Goal: Transaction & Acquisition: Register for event/course

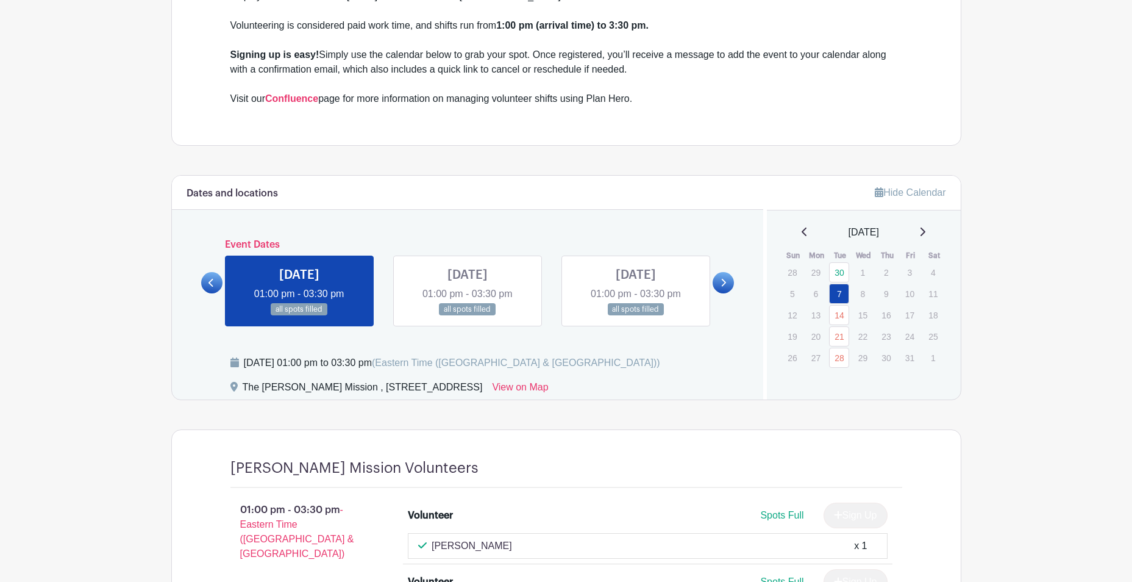
scroll to position [549, 0]
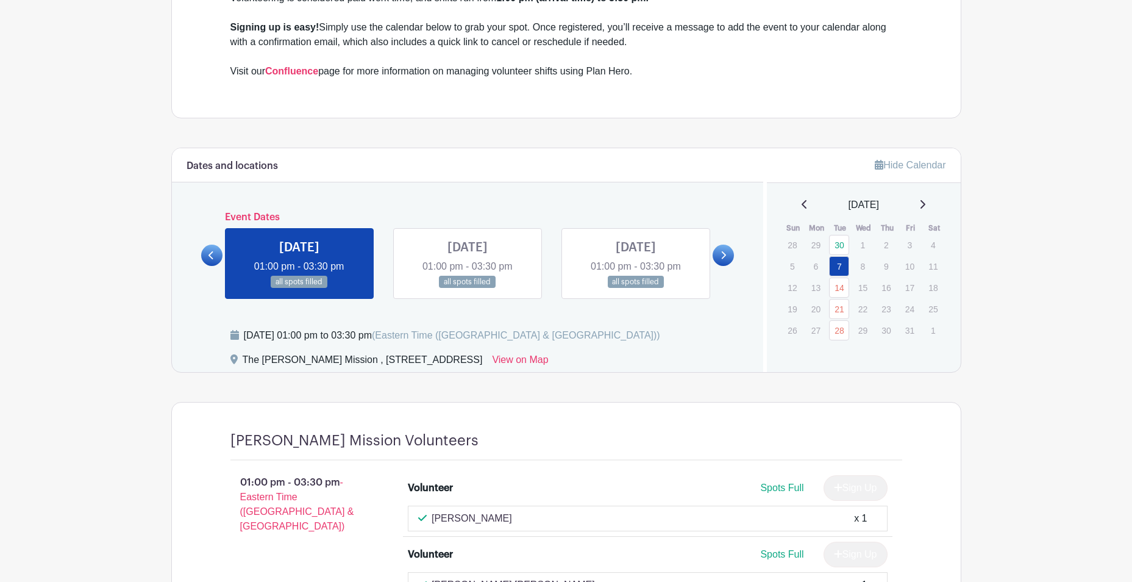
click at [723, 251] on icon at bounding box center [723, 255] width 5 height 9
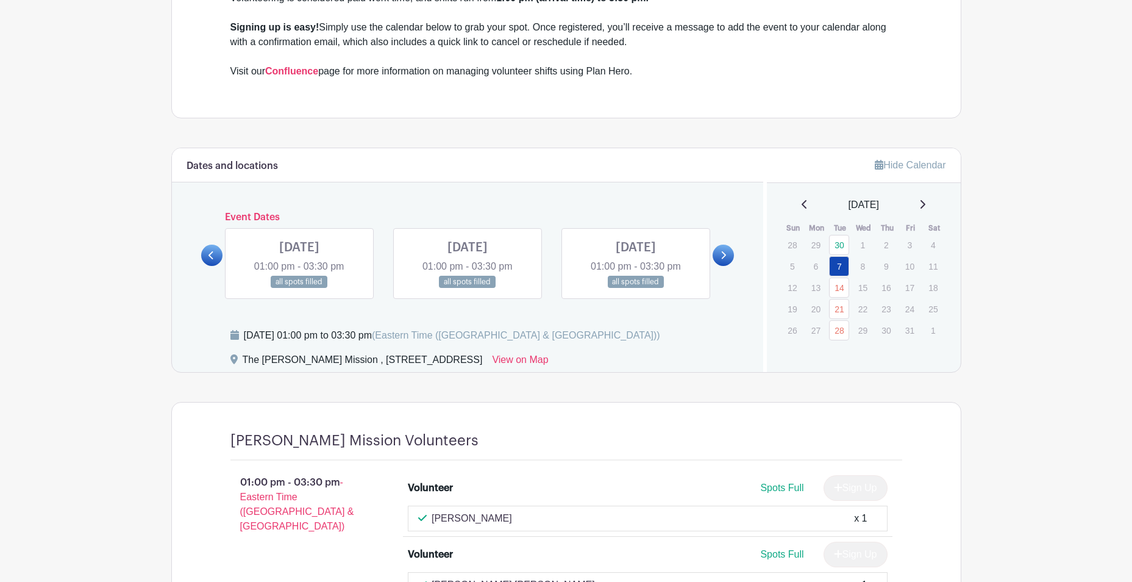
click at [723, 251] on icon at bounding box center [723, 255] width 5 height 9
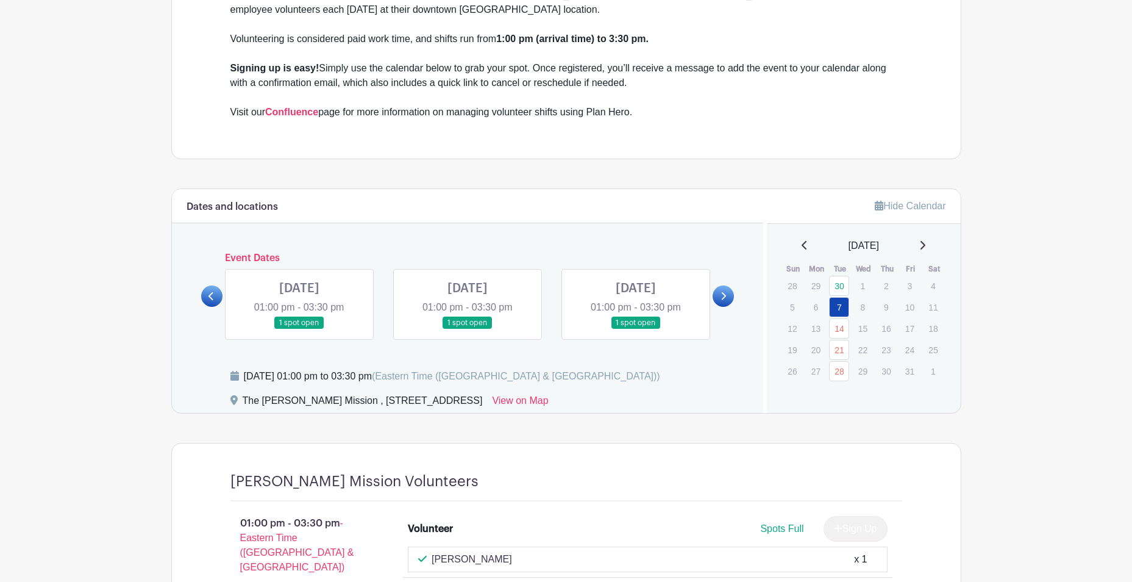
scroll to position [488, 0]
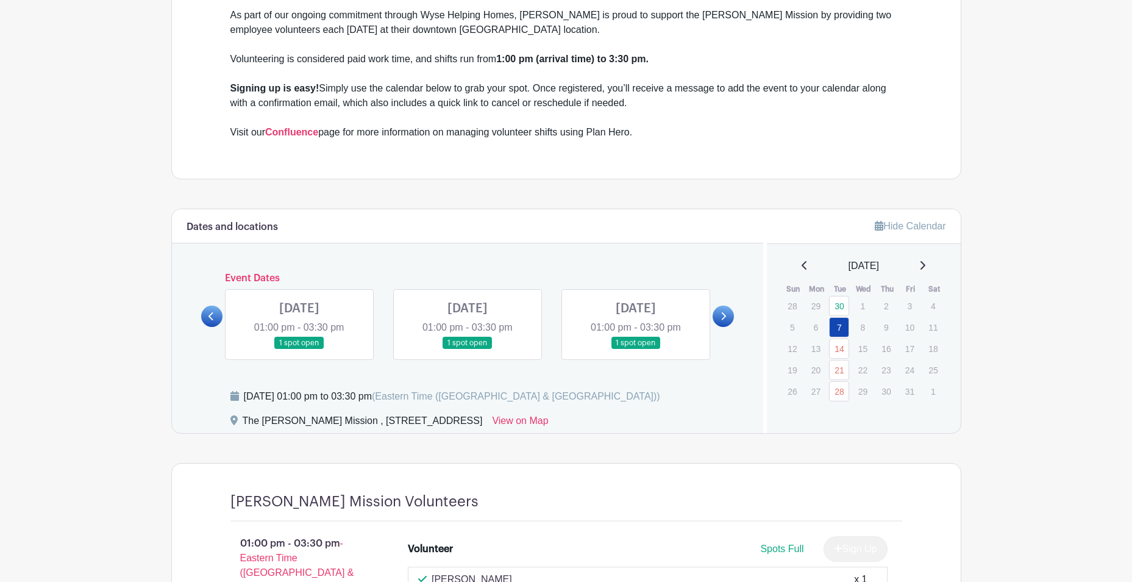
click at [213, 318] on icon at bounding box center [210, 316] width 5 height 9
click at [722, 318] on icon at bounding box center [723, 316] width 5 height 9
click at [299, 349] on link at bounding box center [299, 349] width 0 height 0
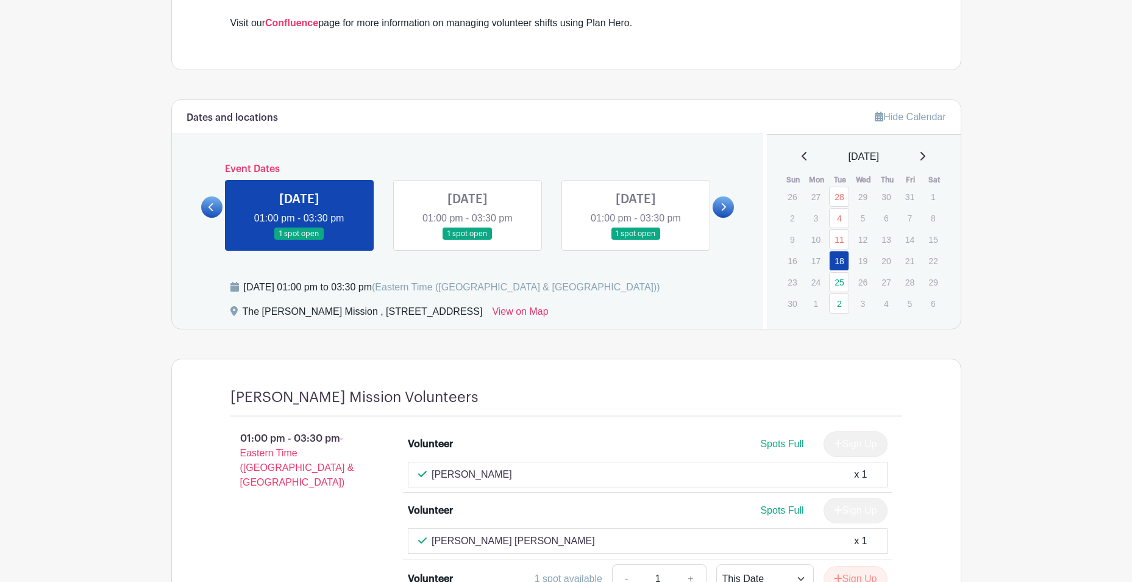
scroll to position [610, 0]
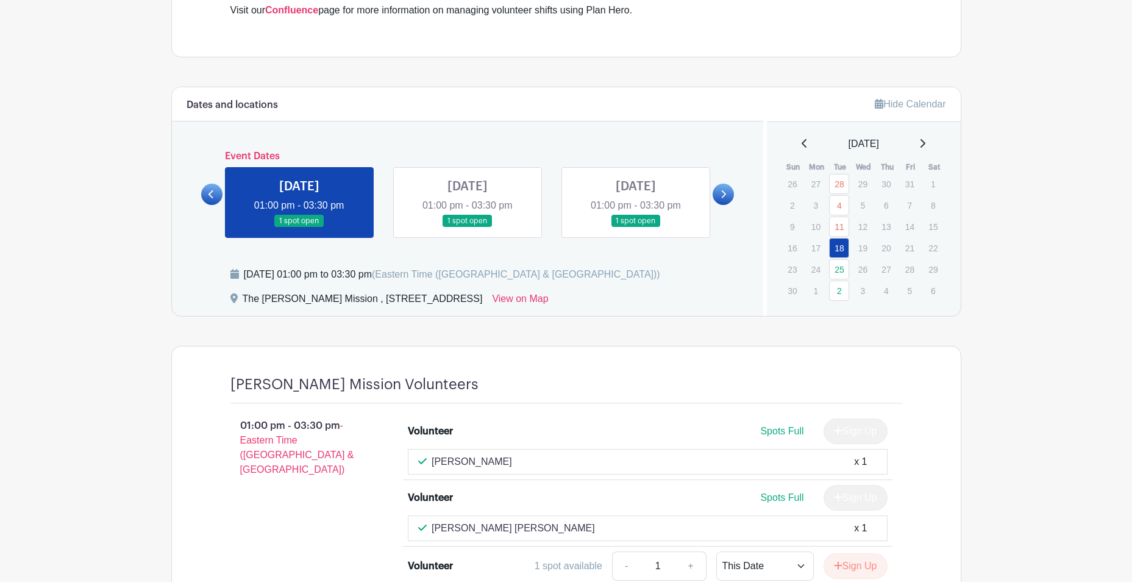
click at [468, 227] on link at bounding box center [468, 227] width 0 height 0
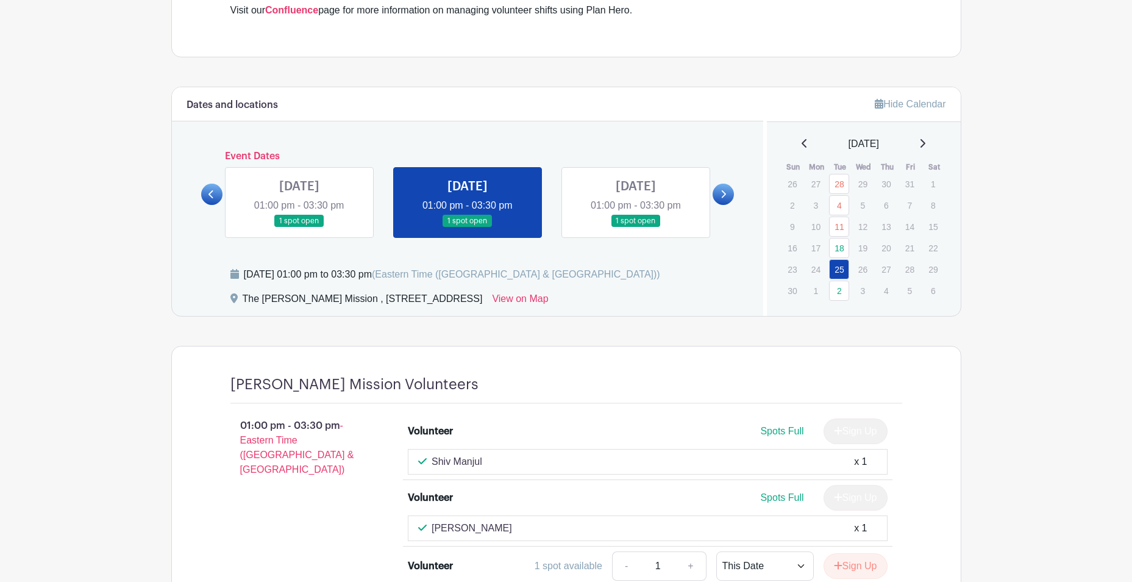
click at [636, 227] on link at bounding box center [636, 227] width 0 height 0
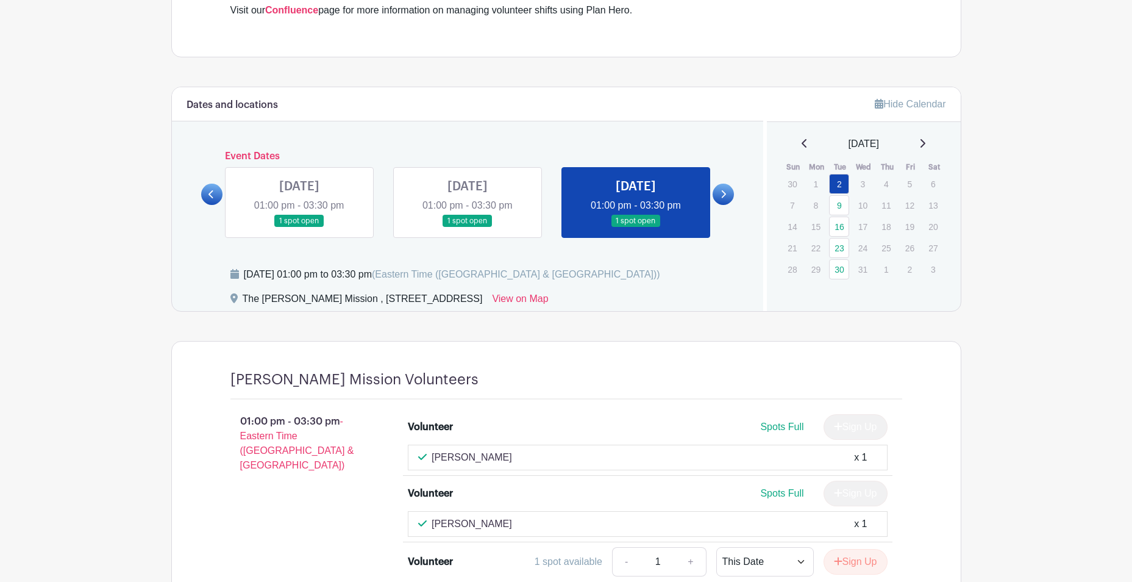
click at [299, 227] on link at bounding box center [299, 227] width 0 height 0
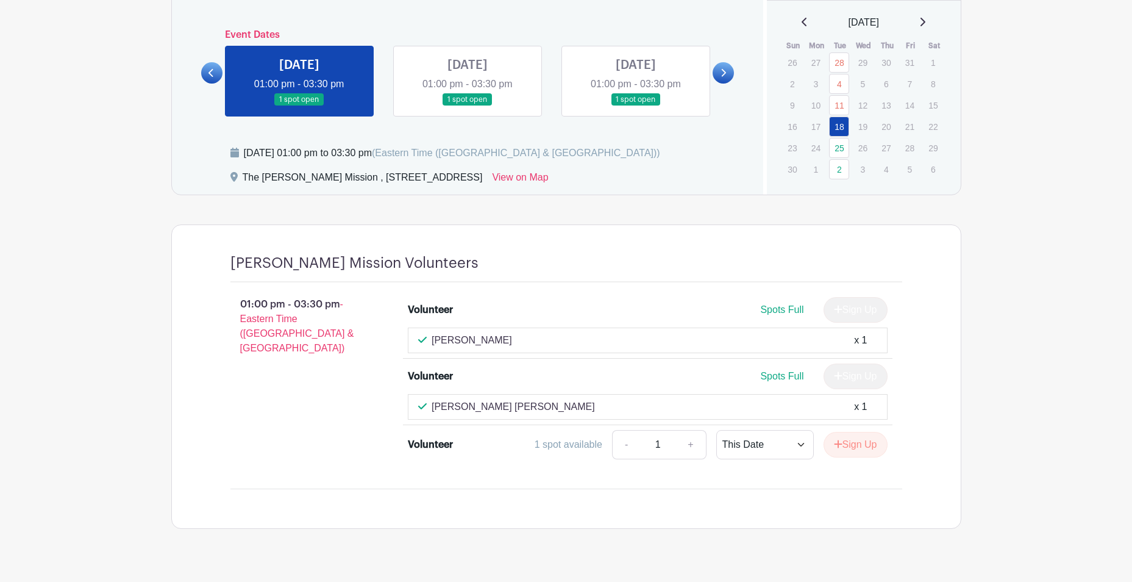
scroll to position [732, 0]
click at [845, 446] on button "Sign Up" at bounding box center [856, 444] width 64 height 26
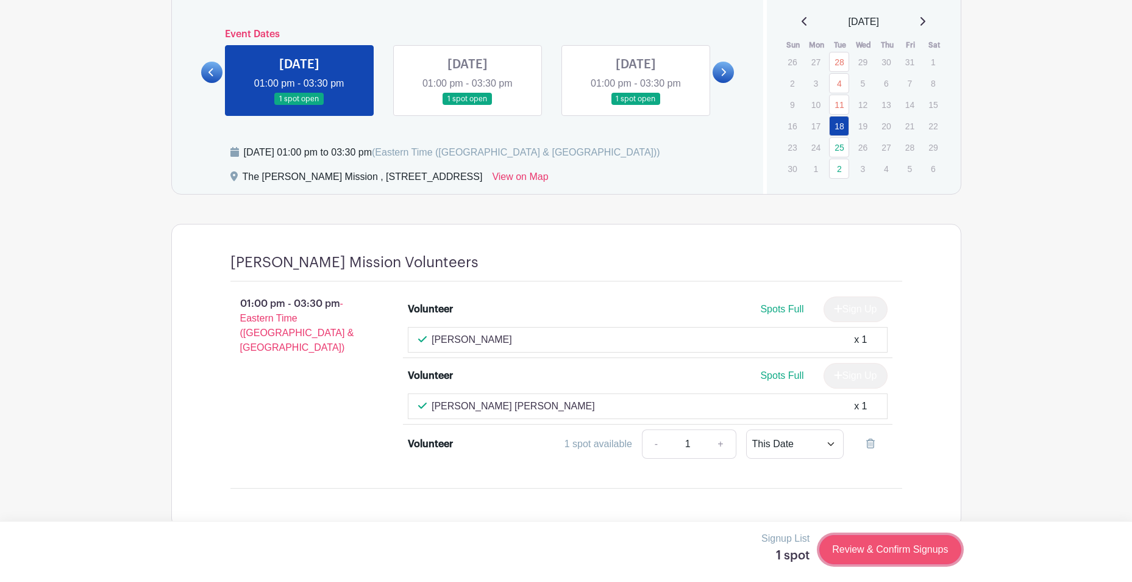
click at [874, 548] on link "Review & Confirm Signups" at bounding box center [889, 549] width 141 height 29
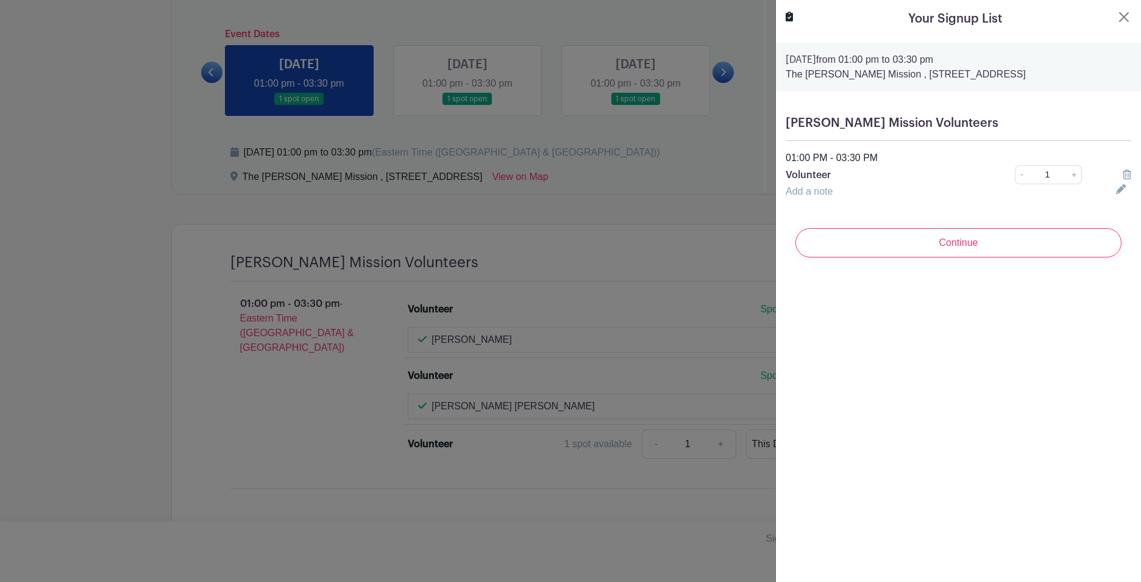
click at [490, 518] on div at bounding box center [570, 291] width 1141 height 582
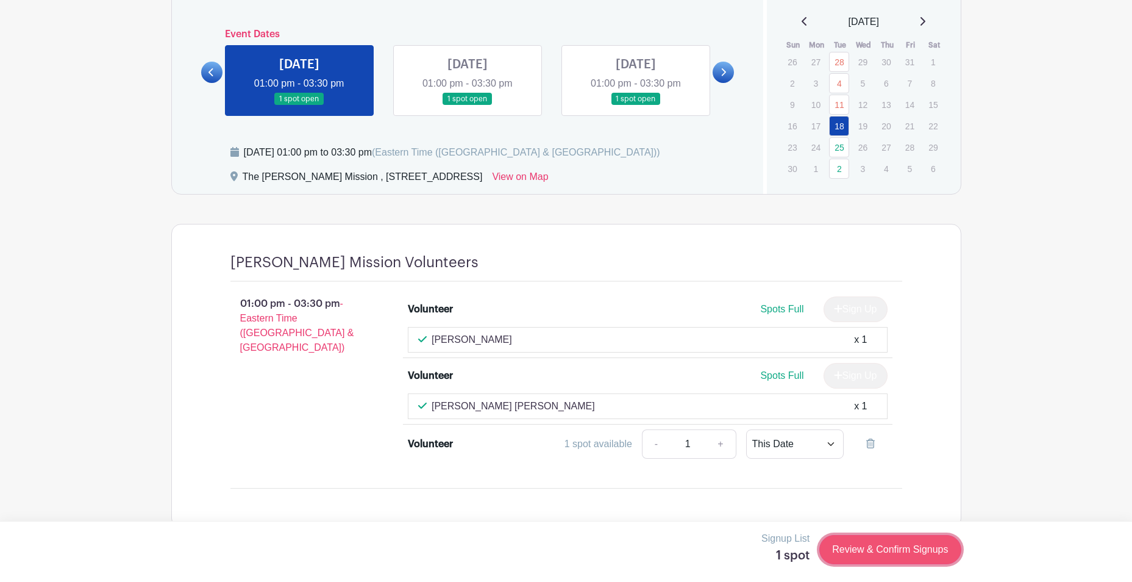
click at [883, 550] on link "Review & Confirm Signups" at bounding box center [889, 549] width 141 height 29
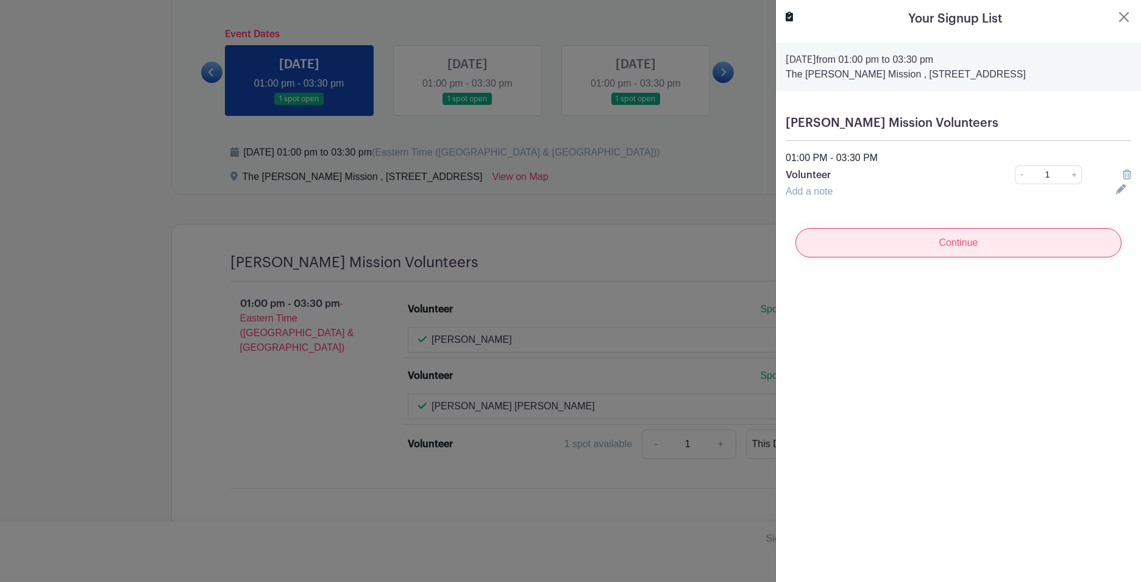
click at [963, 240] on input "Continue" at bounding box center [959, 242] width 326 height 29
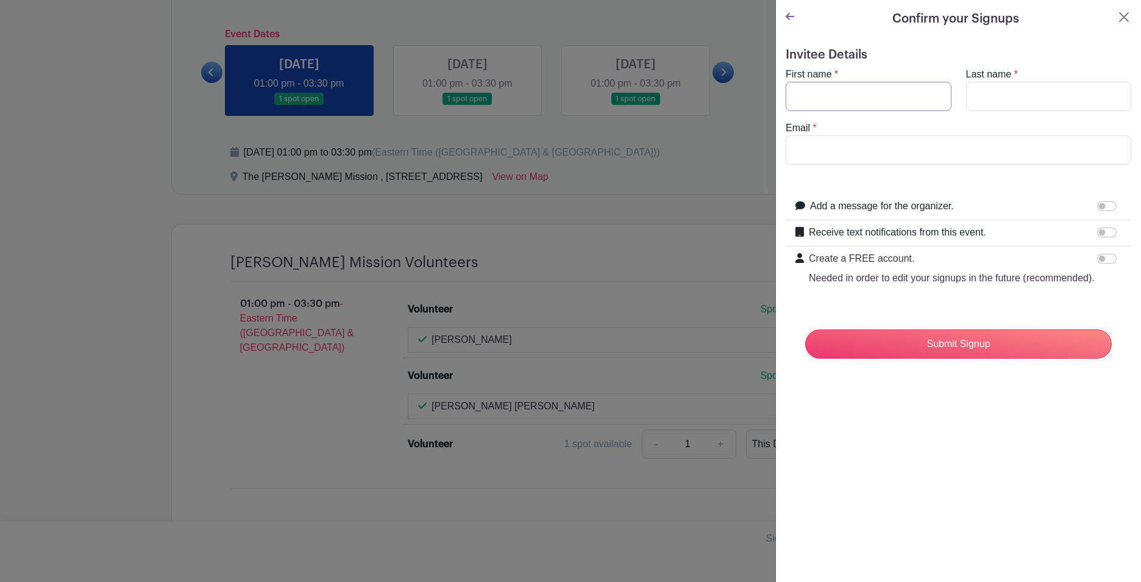
click at [834, 104] on input "First name" at bounding box center [869, 96] width 166 height 29
type input "Abaad"
type input "Qamar"
type input "aqamar@wysemeter.com"
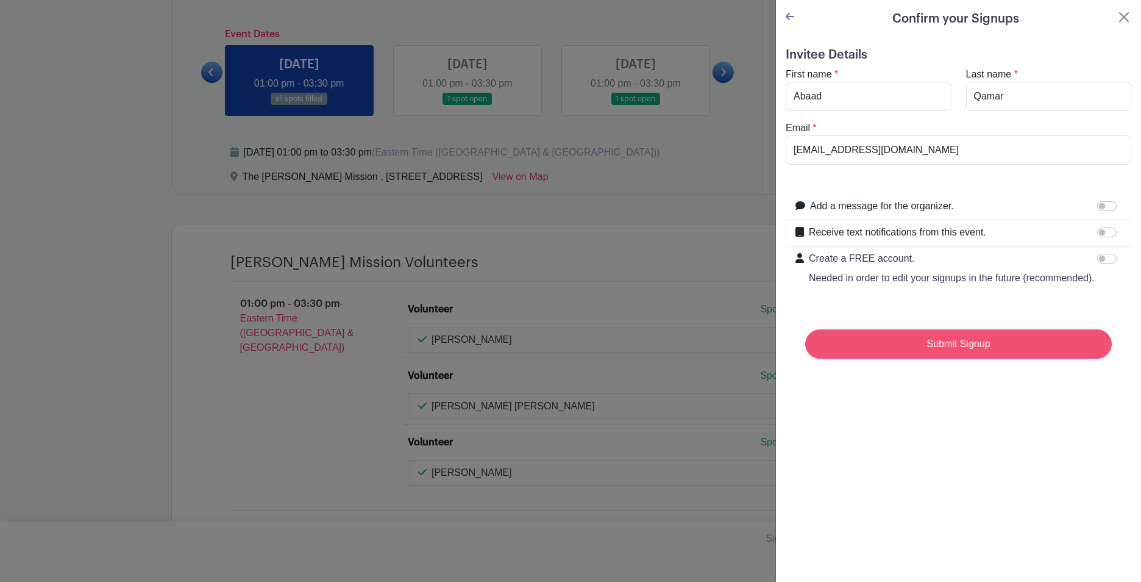
click at [995, 357] on input "Submit Signup" at bounding box center [958, 343] width 307 height 29
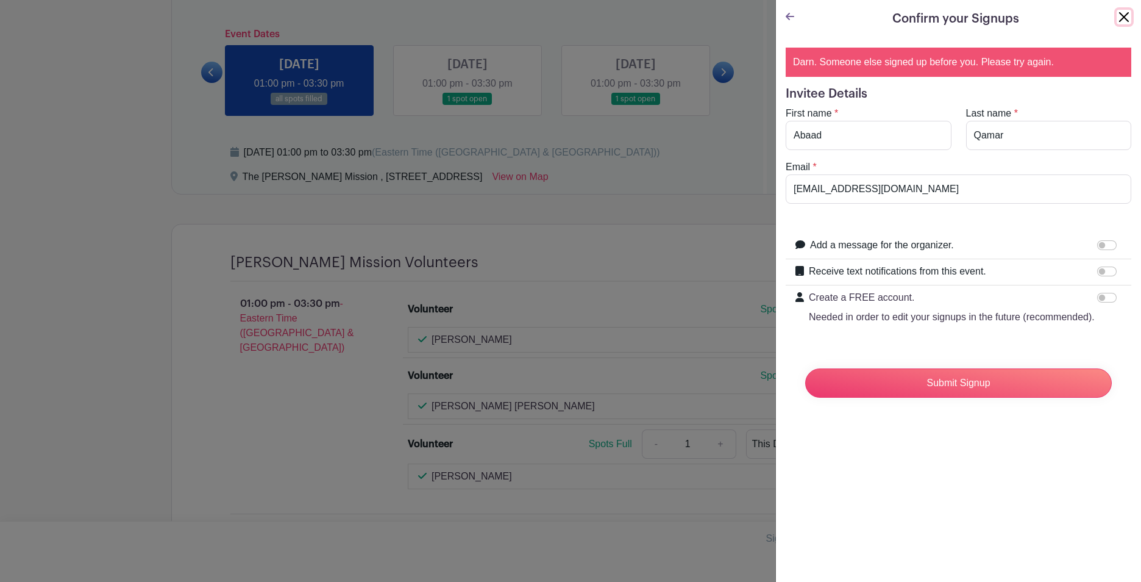
click at [1117, 17] on button "Close" at bounding box center [1124, 17] width 15 height 15
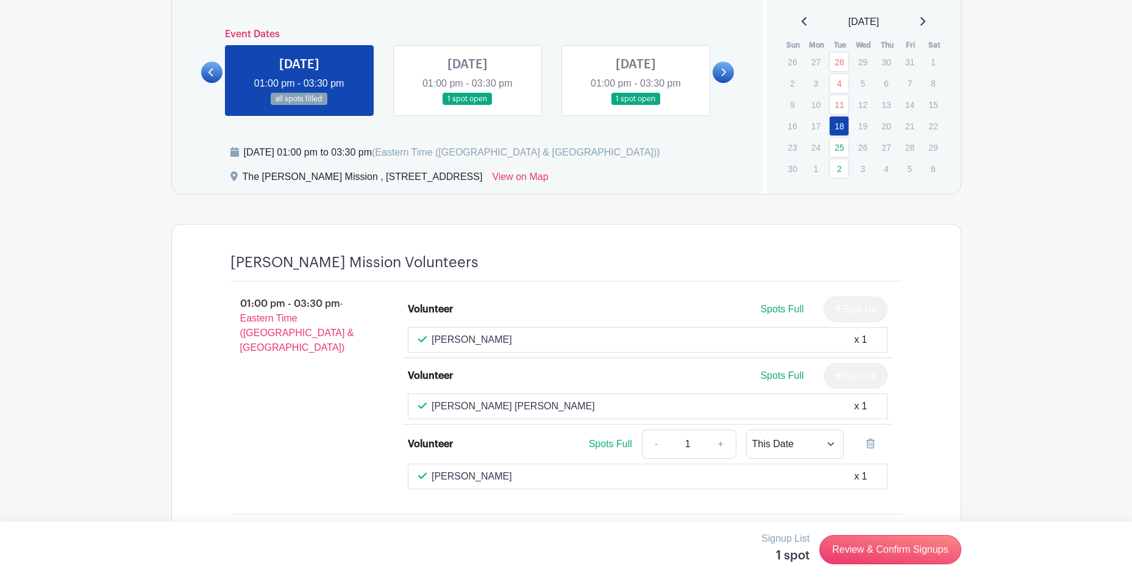
click at [468, 105] on link at bounding box center [468, 105] width 0 height 0
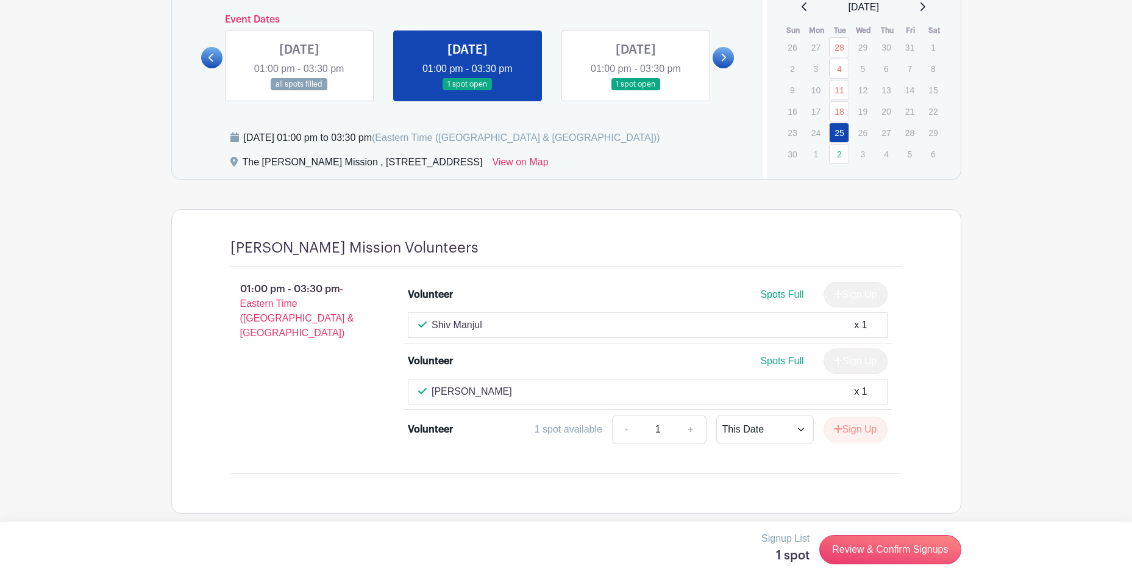
scroll to position [754, 0]
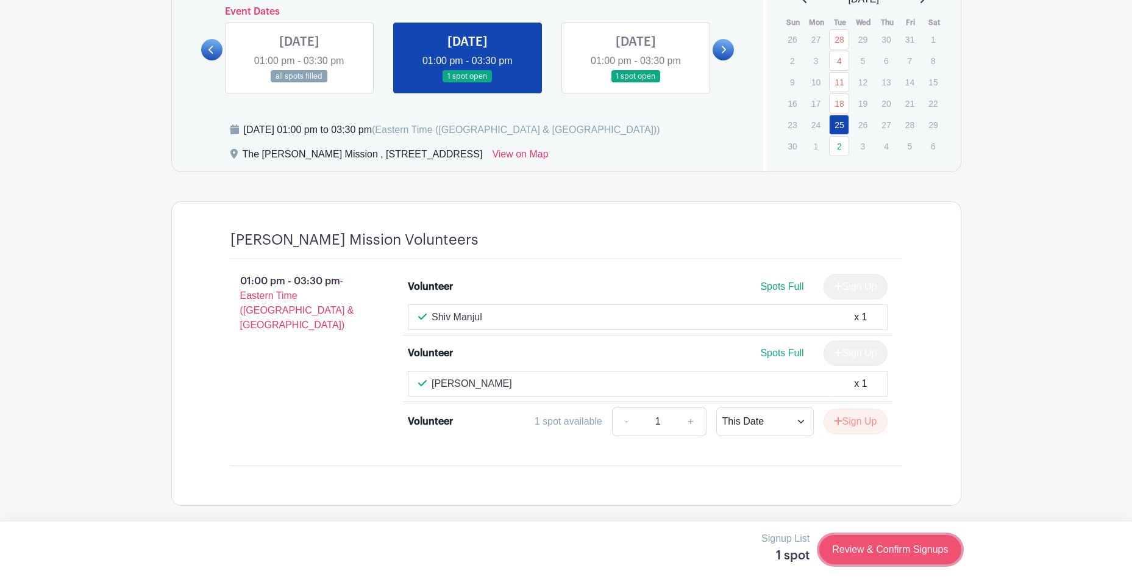
click at [867, 546] on link "Review & Confirm Signups" at bounding box center [889, 549] width 141 height 29
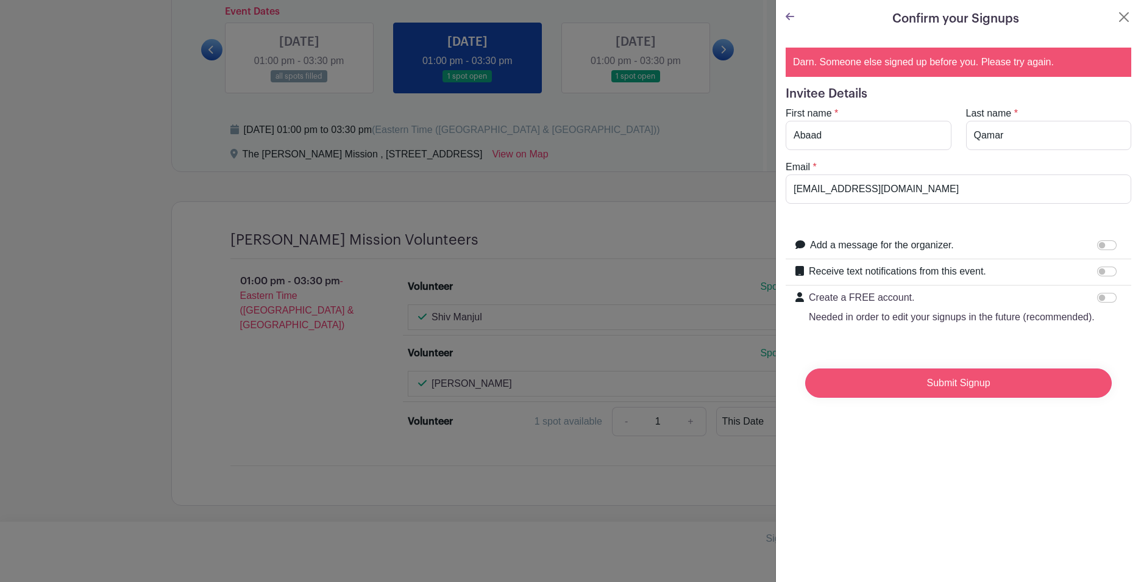
click at [946, 397] on input "Submit Signup" at bounding box center [958, 382] width 307 height 29
click at [1117, 18] on button "Close" at bounding box center [1124, 17] width 15 height 15
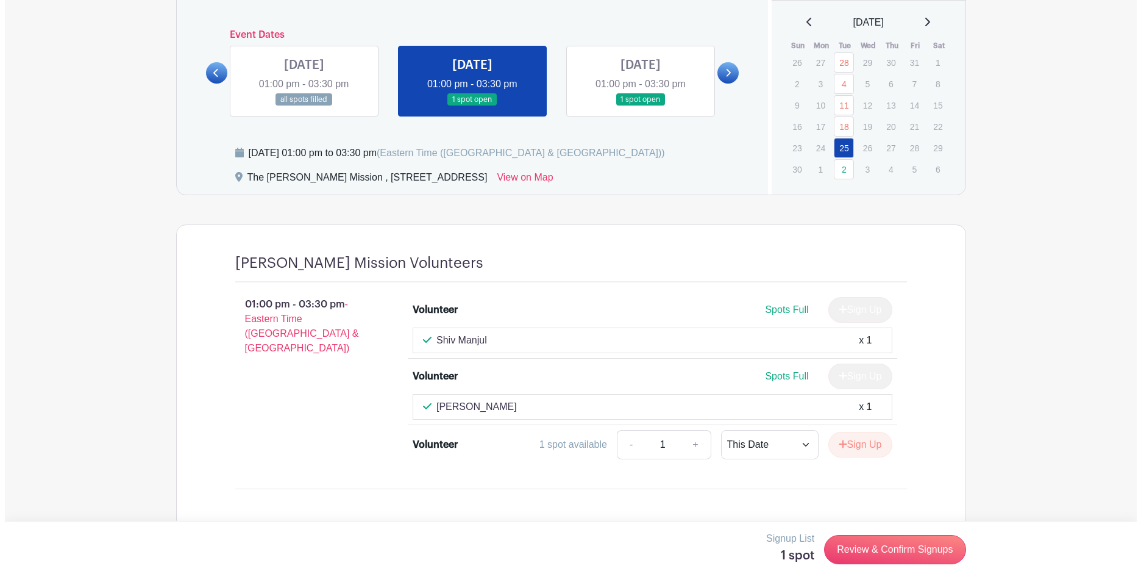
scroll to position [732, 0]
click at [902, 551] on link "Review & Confirm Signups" at bounding box center [889, 549] width 141 height 29
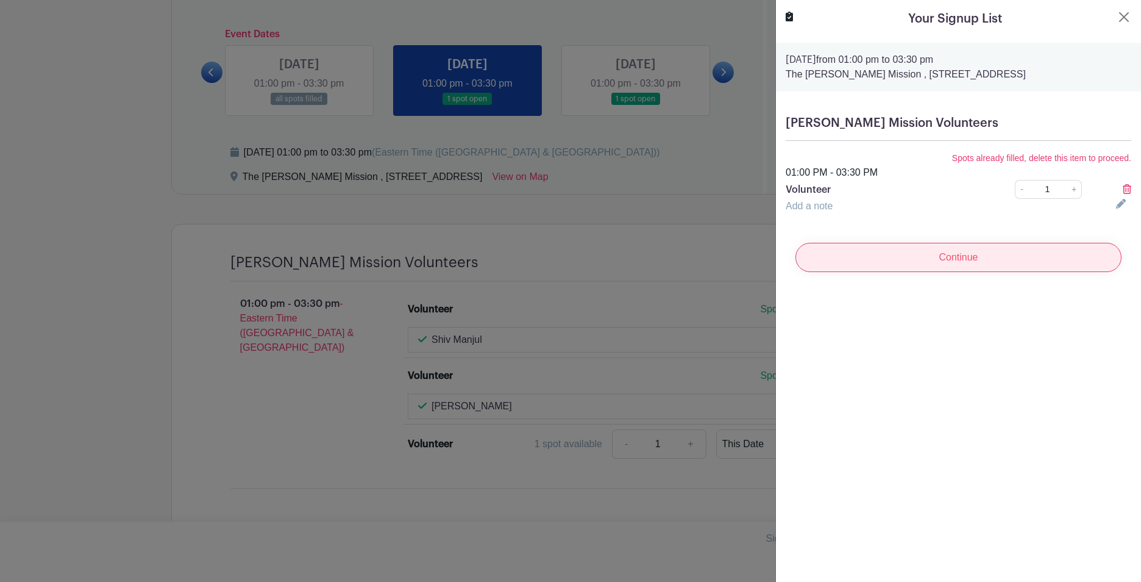
click at [961, 262] on input "Continue" at bounding box center [959, 257] width 326 height 29
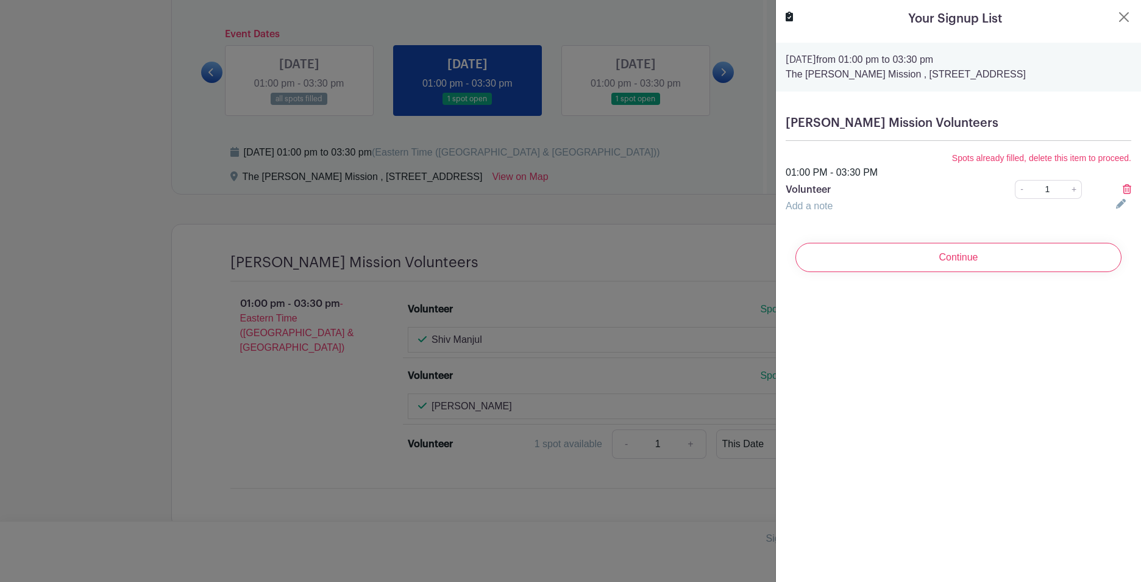
click at [1041, 102] on form "Tuesday, November 18, 2025 from 01:00 pm to 03:30 pm The Scott Mission , 502 Sp…" at bounding box center [958, 162] width 365 height 239
click at [1123, 184] on icon at bounding box center [1127, 189] width 9 height 10
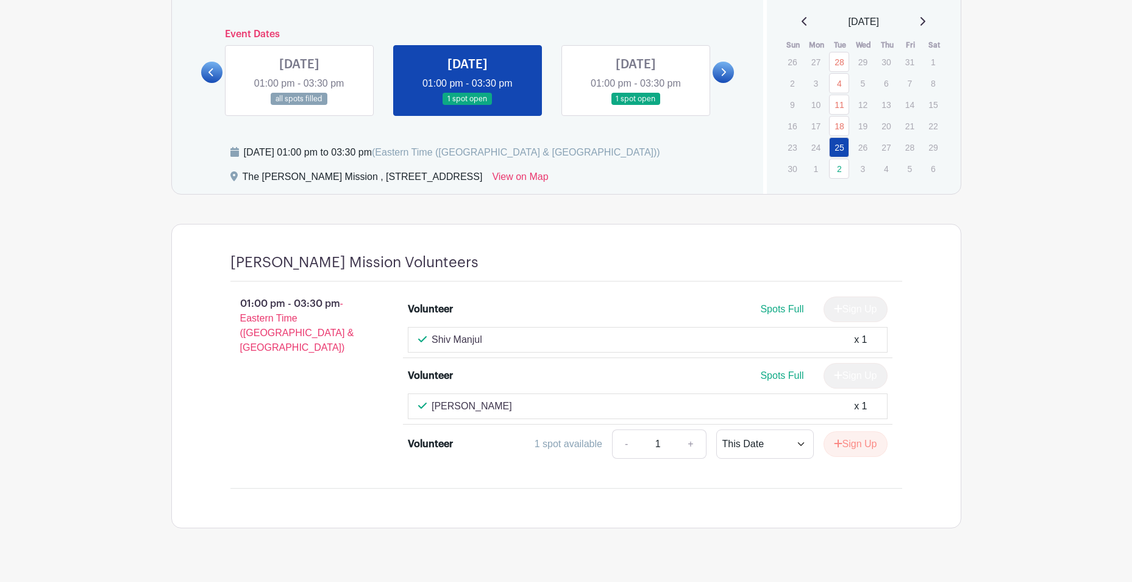
click at [468, 105] on link at bounding box center [468, 105] width 0 height 0
click at [867, 447] on button "Sign Up" at bounding box center [856, 444] width 64 height 26
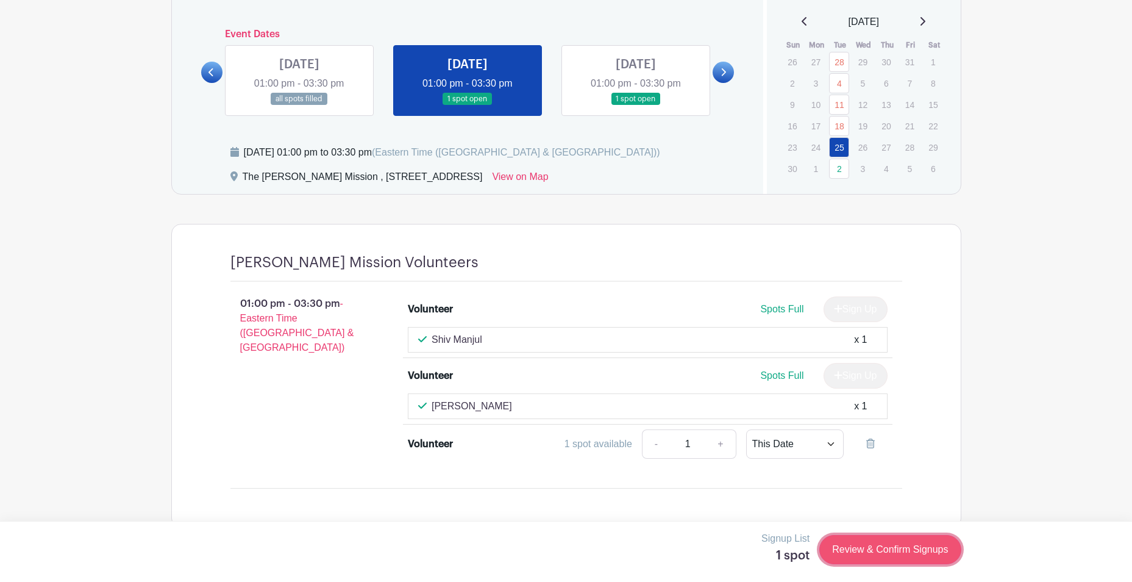
click at [914, 552] on link "Review & Confirm Signups" at bounding box center [889, 549] width 141 height 29
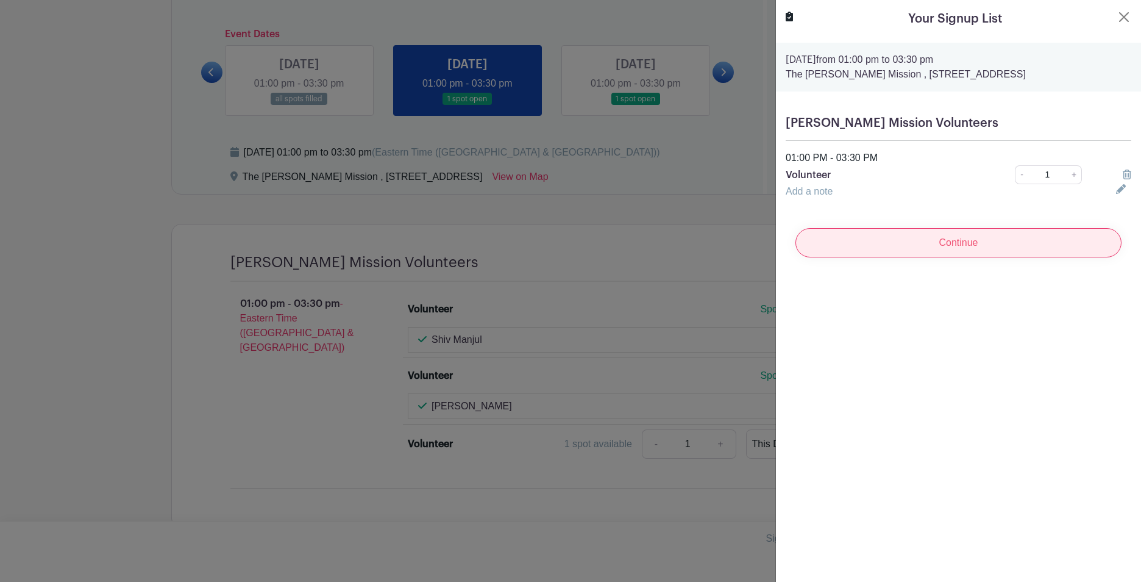
click at [1011, 246] on input "Continue" at bounding box center [959, 242] width 326 height 29
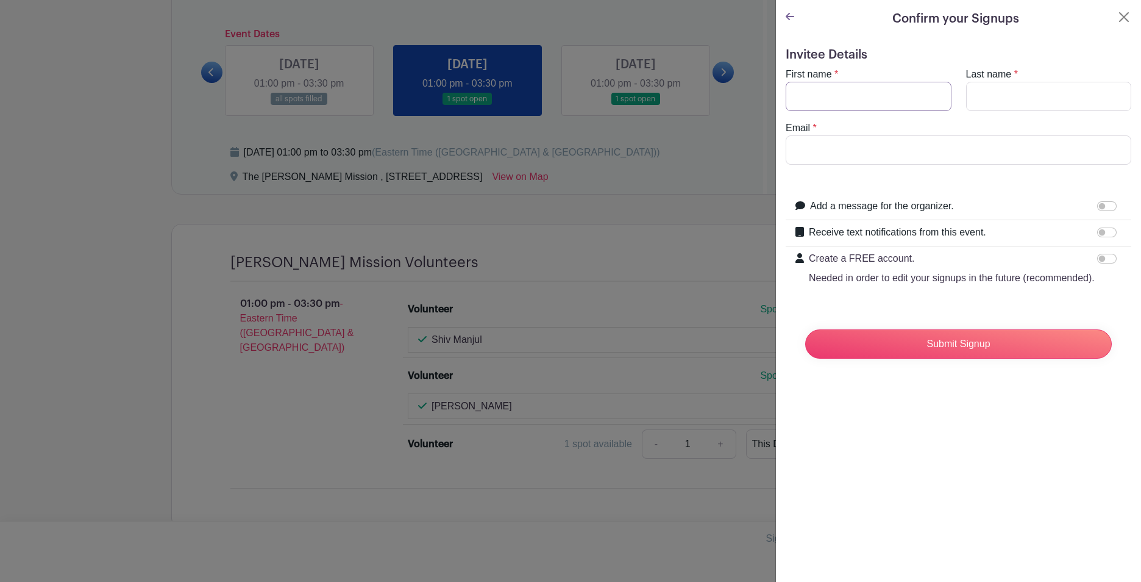
click at [858, 98] on input "First name" at bounding box center [869, 96] width 166 height 29
type input "Abaad"
type input "Qamar"
type input "aqamar@wysemeter.com"
click at [979, 358] on input "Submit Signup" at bounding box center [958, 343] width 307 height 29
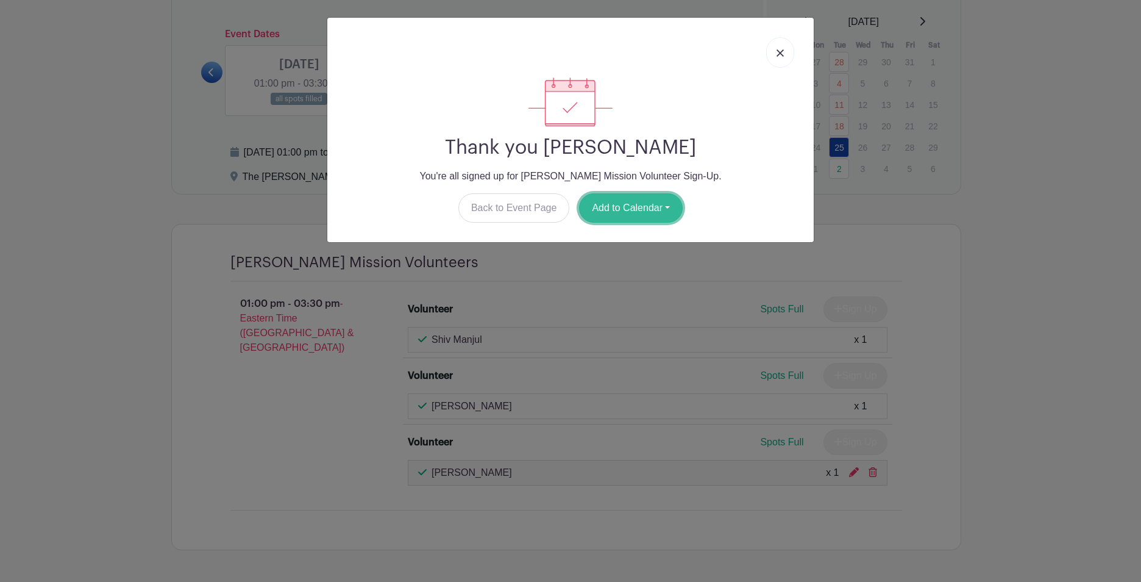
click at [632, 206] on button "Add to Calendar" at bounding box center [631, 207] width 104 height 29
click at [628, 254] on link "Outlook" at bounding box center [628, 259] width 96 height 20
